Goal: Information Seeking & Learning: Learn about a topic

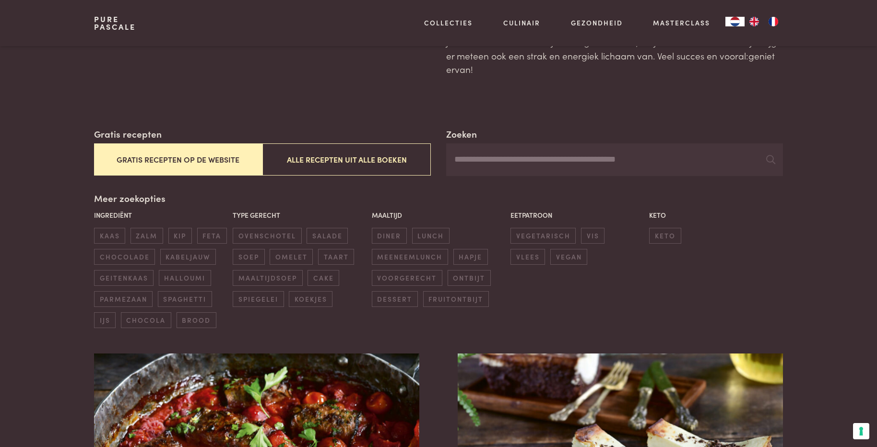
scroll to position [96, 0]
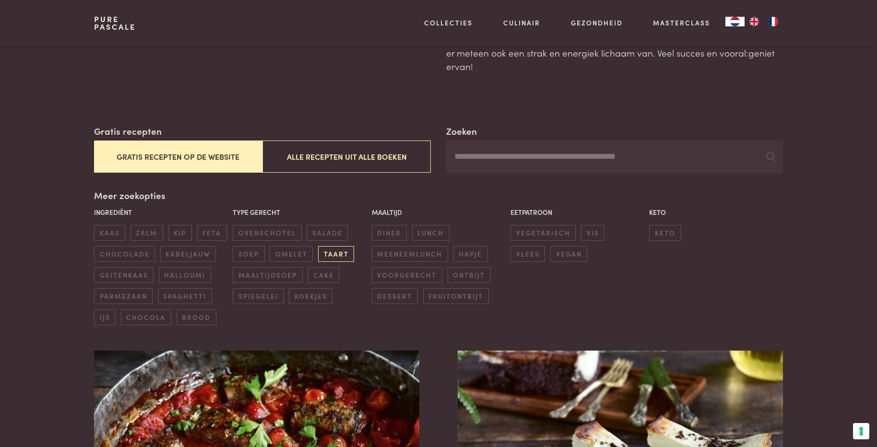
click at [342, 256] on span "taart" at bounding box center [336, 254] width 36 height 16
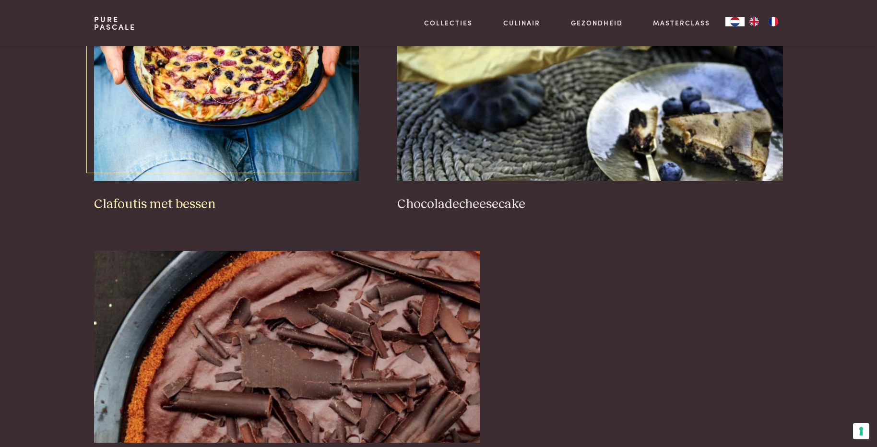
scroll to position [604, 0]
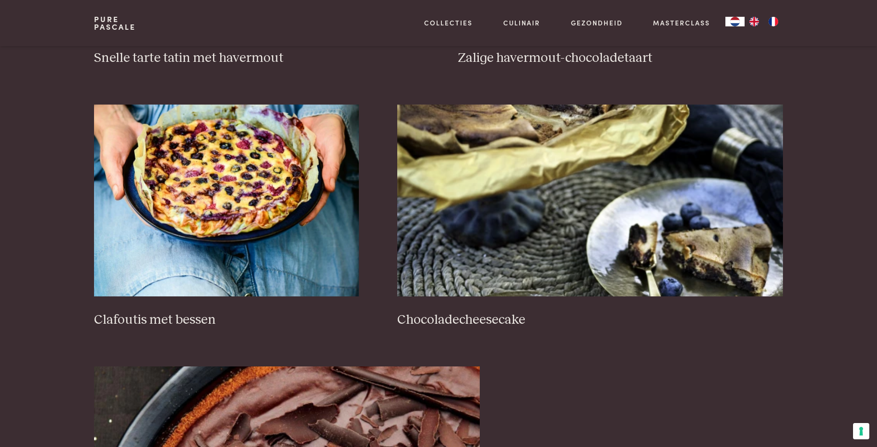
scroll to position [120, 0]
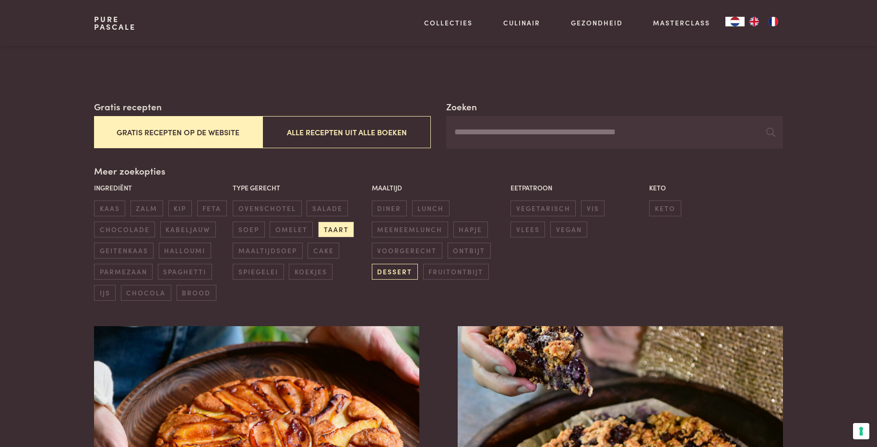
click at [383, 272] on span "dessert" at bounding box center [395, 272] width 46 height 16
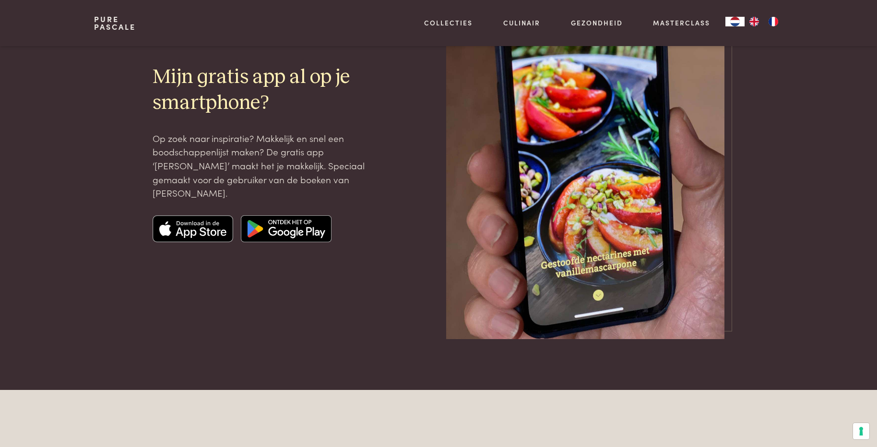
scroll to position [1756, 0]
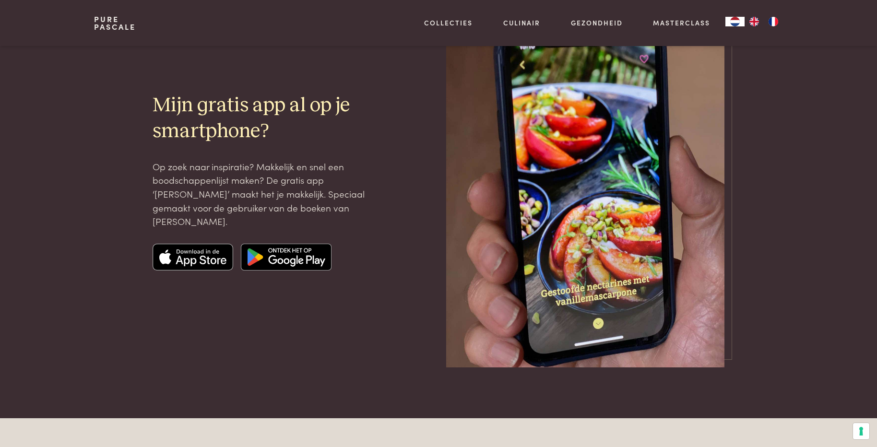
scroll to position [134, 0]
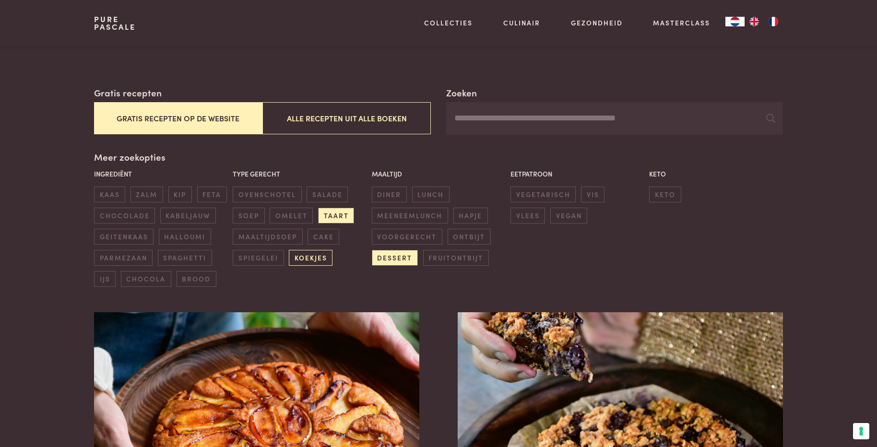
click at [317, 255] on span "koekjes" at bounding box center [311, 258] width 44 height 16
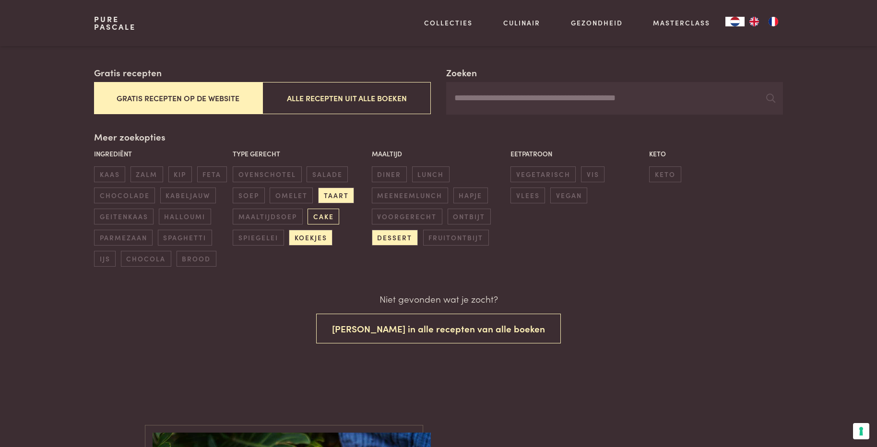
click at [324, 216] on span "cake" at bounding box center [324, 217] width 32 height 16
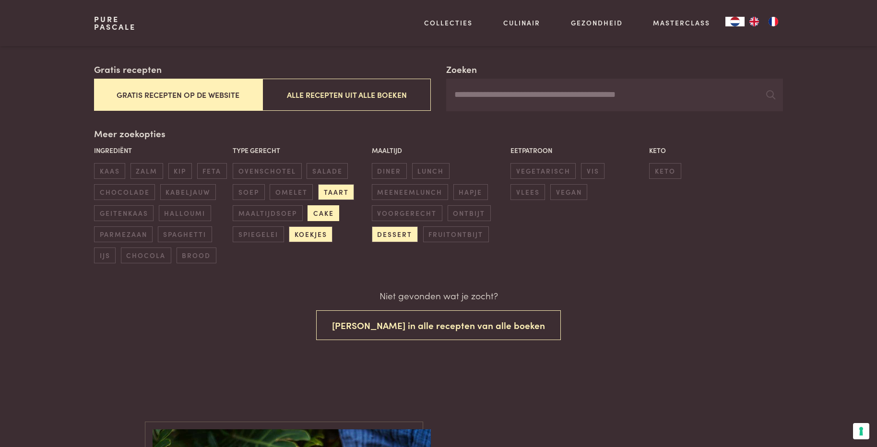
scroll to position [155, 0]
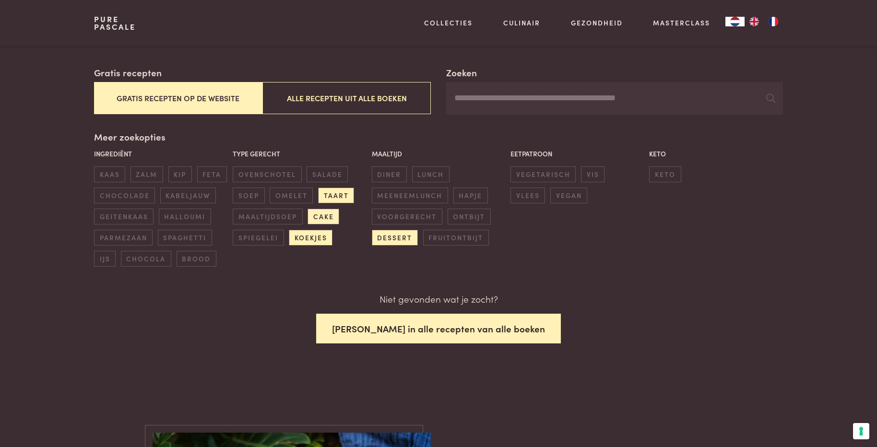
click at [366, 321] on button "Zoek in alle recepten van alle boeken" at bounding box center [438, 329] width 245 height 30
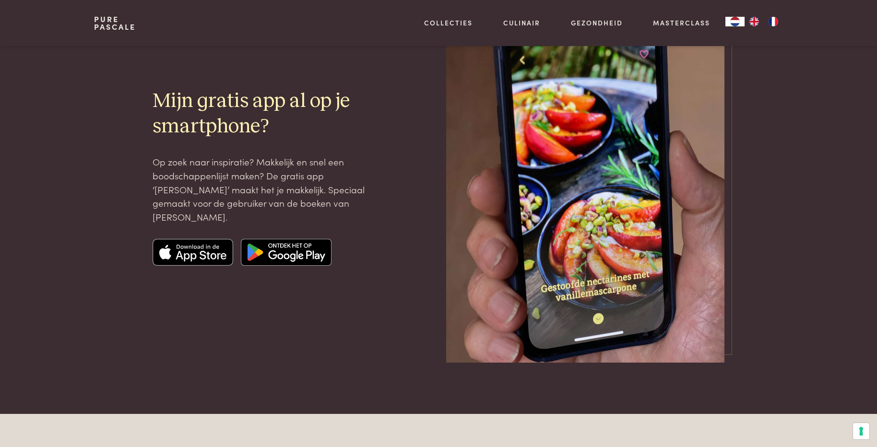
scroll to position [970, 0]
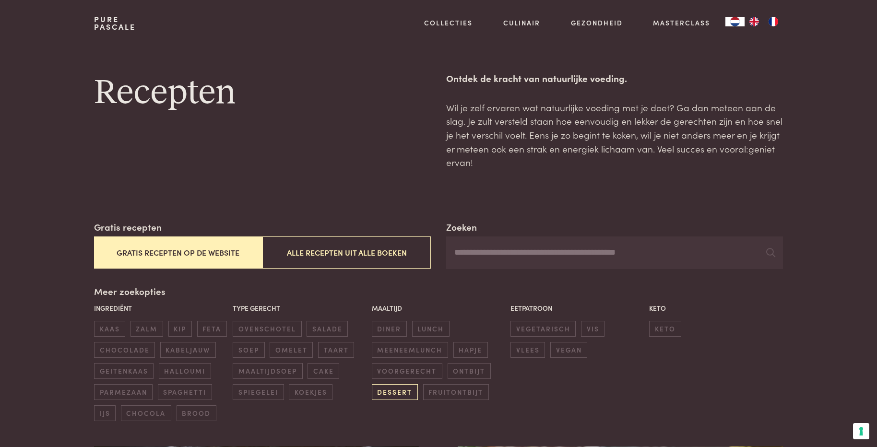
click at [387, 395] on span "dessert" at bounding box center [395, 392] width 46 height 16
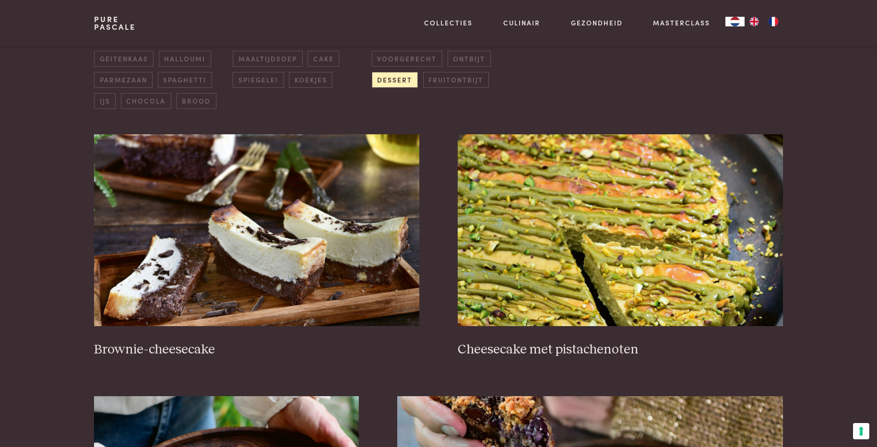
scroll to position [316, 0]
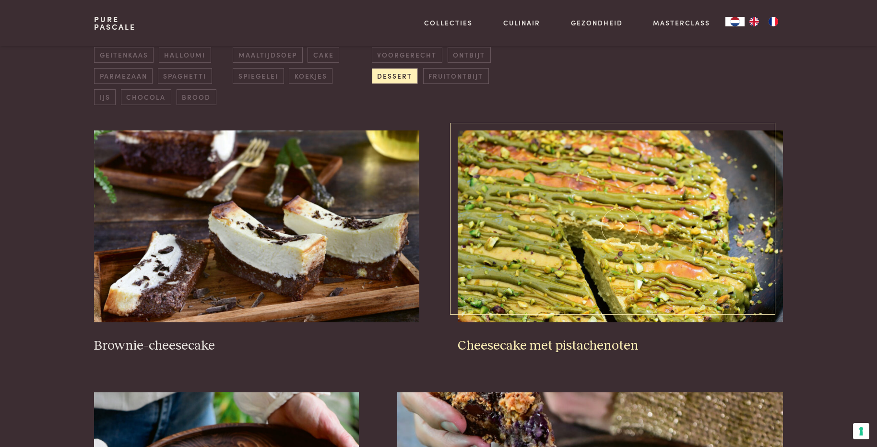
click at [506, 341] on h3 "Cheesecake met pistachenoten" at bounding box center [620, 346] width 325 height 17
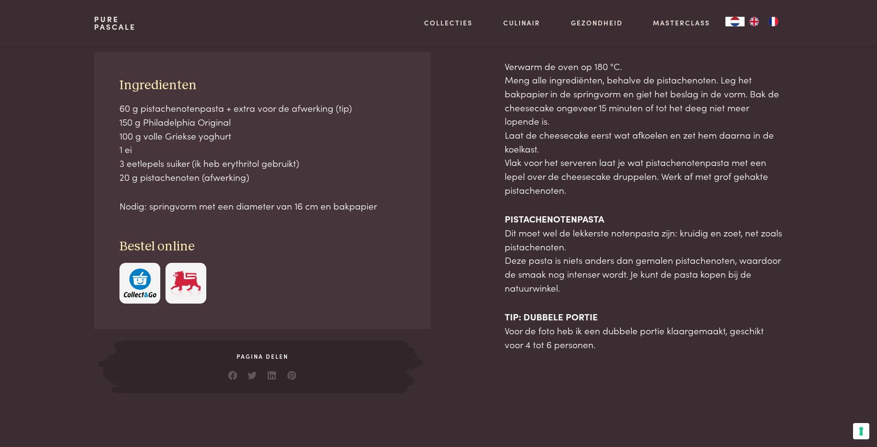
scroll to position [432, 0]
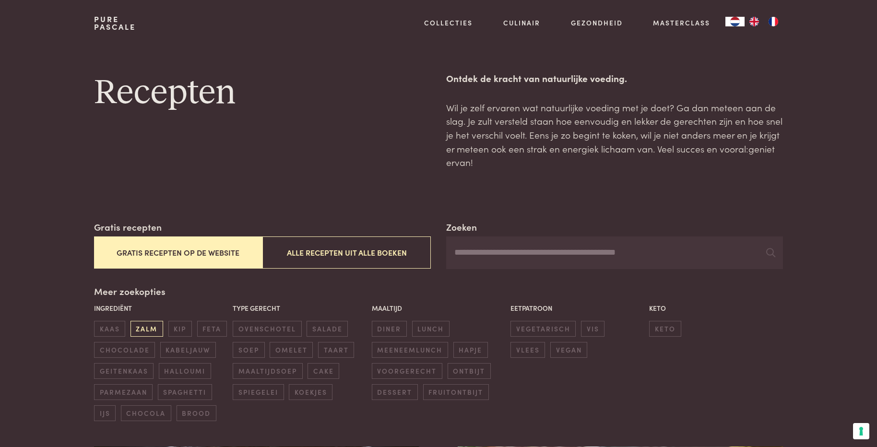
click at [151, 330] on span "zalm" at bounding box center [147, 329] width 33 height 16
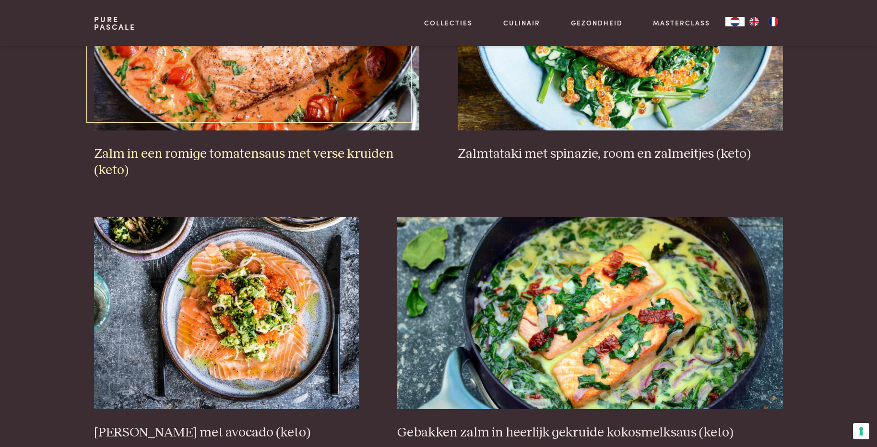
scroll to position [556, 0]
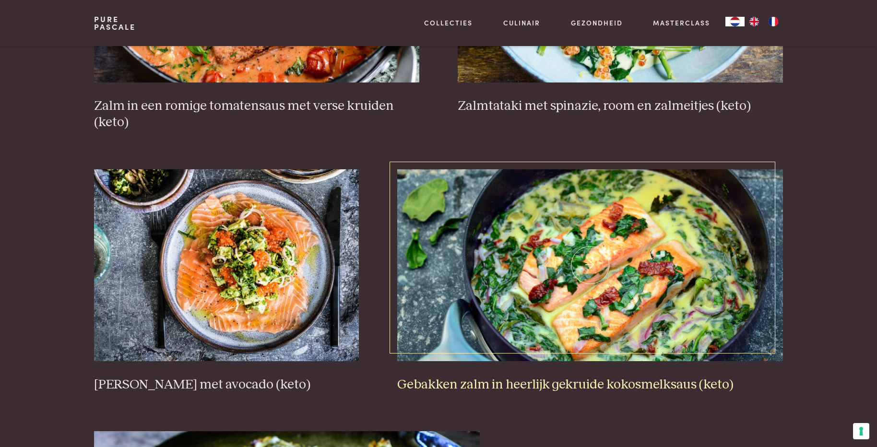
click at [532, 387] on h3 "Gebakken zalm in heerlijk gekruide kokosmelksaus (keto)" at bounding box center [590, 385] width 386 height 17
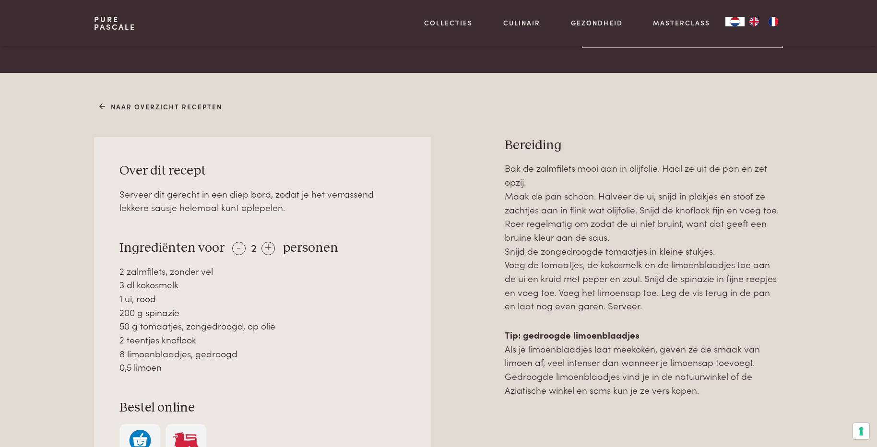
scroll to position [336, 0]
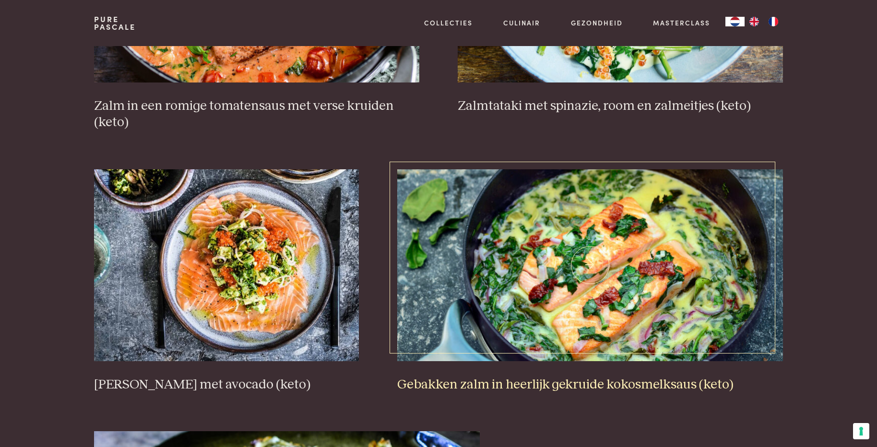
click at [529, 386] on h3 "Gebakken zalm in heerlijk gekruide kokosmelksaus (keto)" at bounding box center [590, 385] width 386 height 17
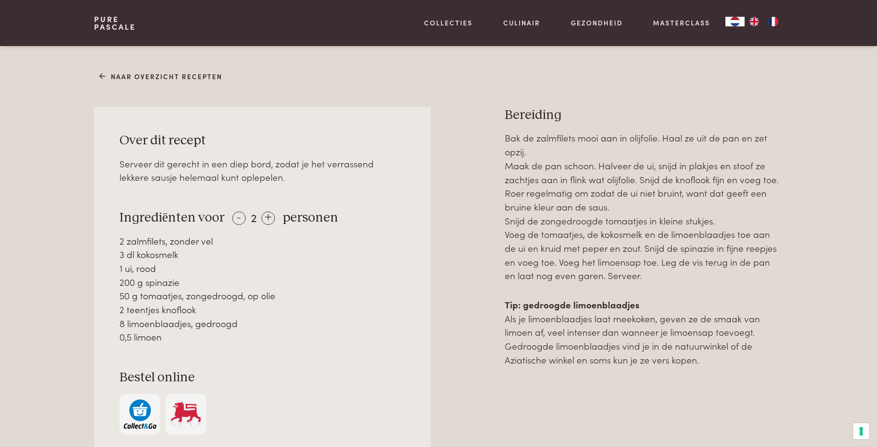
scroll to position [384, 0]
